Goal: Information Seeking & Learning: Find specific fact

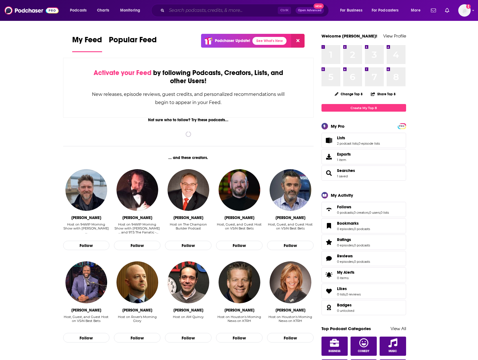
click at [202, 12] on input "Search podcasts, credits, & more..." at bounding box center [222, 10] width 111 height 9
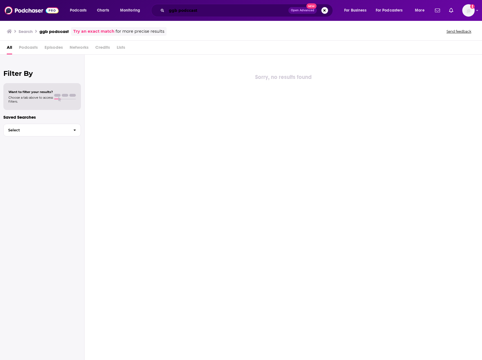
click at [190, 10] on input "ggb podccast" at bounding box center [228, 10] width 122 height 9
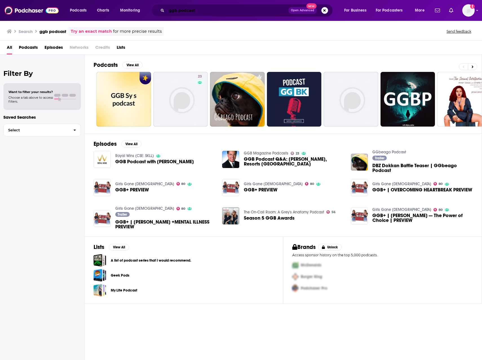
click at [196, 9] on input "ggb podcast" at bounding box center [228, 10] width 122 height 9
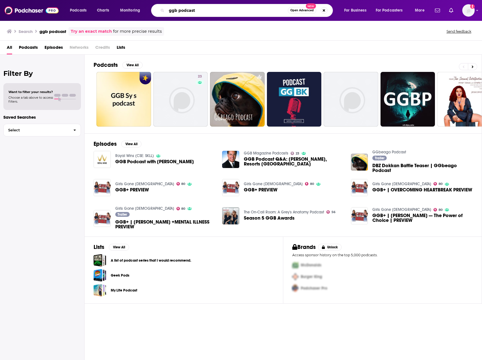
click at [196, 9] on input "ggb podcast" at bounding box center [227, 10] width 121 height 9
type input "The GI Huddle podcast"
